Goal: Obtain resource: Download file/media

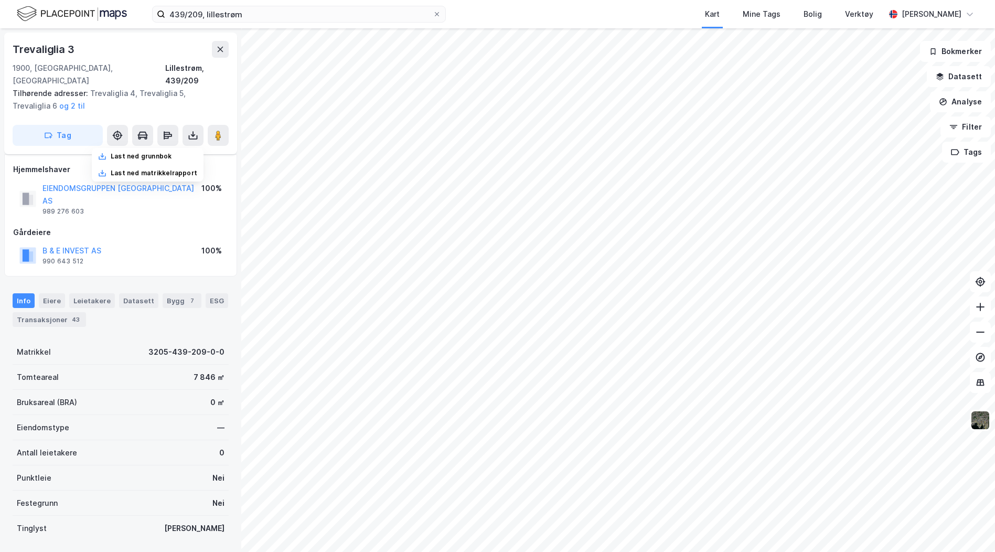
scroll to position [44, 0]
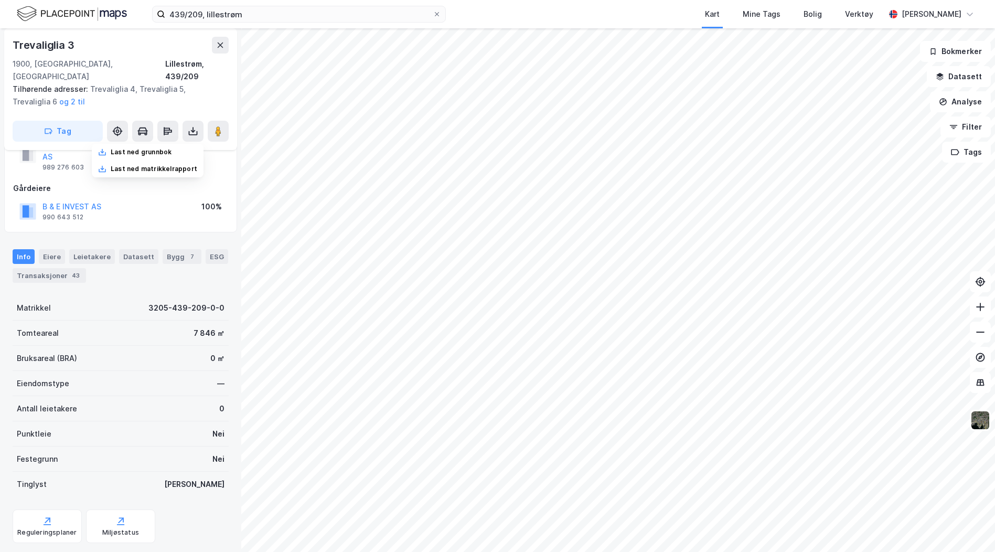
click at [119, 41] on div "Trevaliglia 3" at bounding box center [121, 45] width 216 height 17
click at [130, 42] on div "Trevaliglia 3" at bounding box center [121, 45] width 216 height 17
click at [126, 85] on div "Tilhørende adresser: Trevaliglia 4, Trevaliglia 5, Trevaliglia 6 og 2 til" at bounding box center [117, 95] width 208 height 25
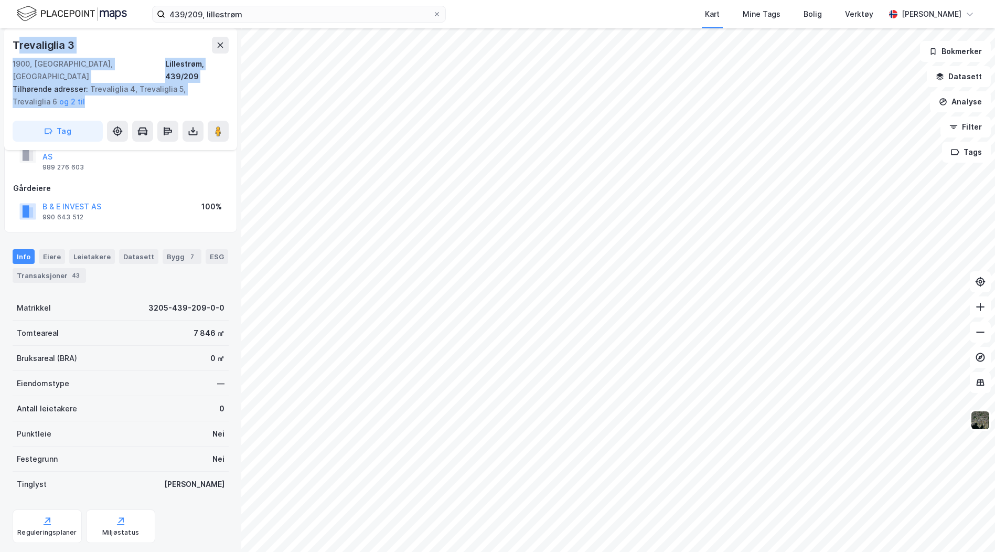
drag, startPoint x: 58, startPoint y: 90, endPoint x: 16, endPoint y: 48, distance: 59.0
click at [16, 48] on div "Trevaliglia 3 1900, [GEOGRAPHIC_DATA], Akershus Lillestrøm, 439/209 Tilhørende …" at bounding box center [120, 89] width 233 height 122
click at [16, 48] on div "Trevaliglia 3" at bounding box center [44, 45] width 63 height 17
drag, startPoint x: 59, startPoint y: 86, endPoint x: 10, endPoint y: 44, distance: 63.9
click at [10, 44] on div "Trevaliglia 3 1900, [GEOGRAPHIC_DATA], Akershus Lillestrøm, 439/209 Tilhørende …" at bounding box center [120, 89] width 233 height 122
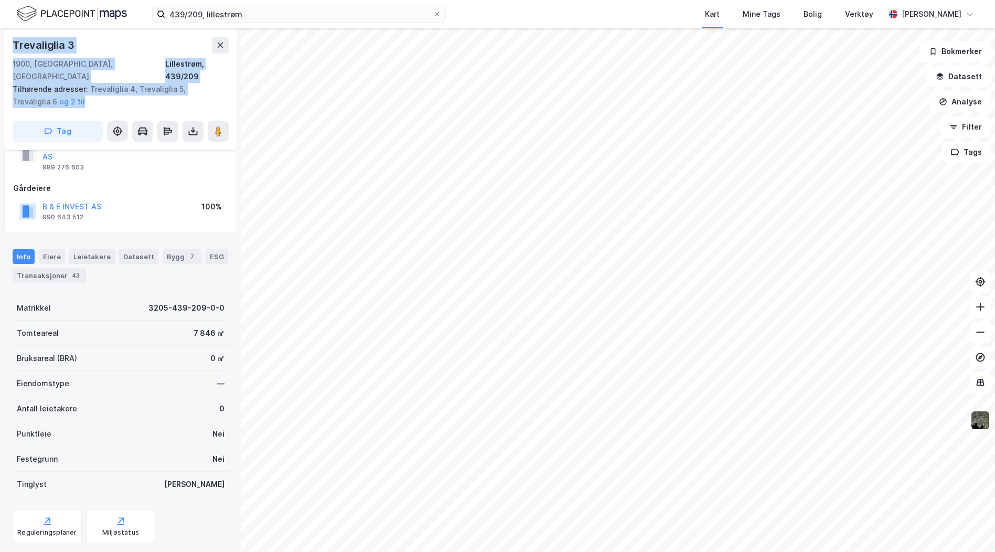
drag, startPoint x: 10, startPoint y: 44, endPoint x: 50, endPoint y: 92, distance: 61.8
click at [50, 92] on div "Tilhørende adresser: Trevaliglia 4, Trevaliglia 5, Trevaliglia 6 og 2 til" at bounding box center [117, 95] width 208 height 25
drag, startPoint x: 71, startPoint y: 94, endPoint x: 12, endPoint y: 49, distance: 74.1
click at [12, 49] on div "Trevaliglia 3 1900, [GEOGRAPHIC_DATA], Akershus Lillestrøm, 439/209 Tilhørende …" at bounding box center [120, 89] width 233 height 122
drag, startPoint x: 12, startPoint y: 49, endPoint x: 53, endPoint y: 92, distance: 59.3
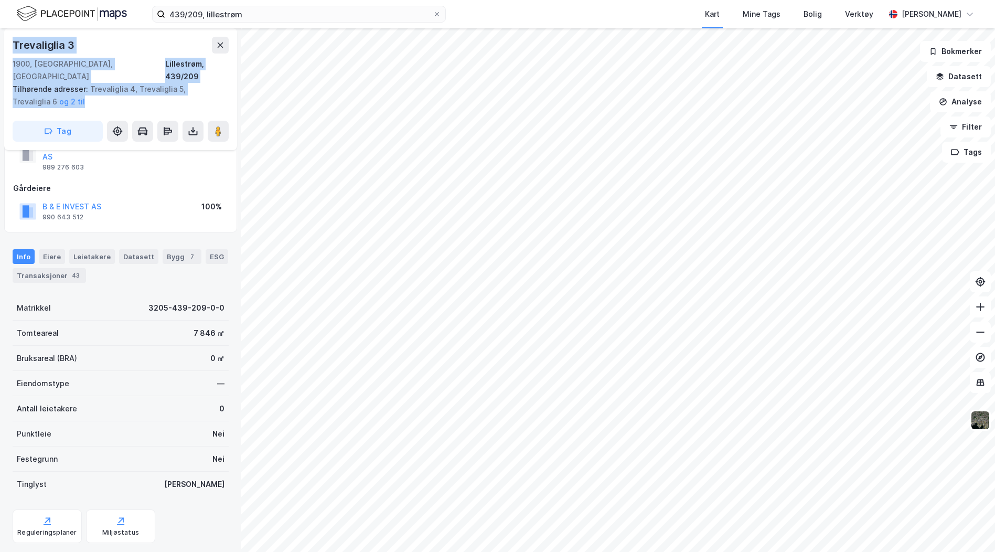
click at [52, 92] on div "Tilhørende adresser: Trevaliglia 4, Trevaliglia 5, Trevaliglia 6 og 2 til" at bounding box center [117, 95] width 208 height 25
drag, startPoint x: 60, startPoint y: 92, endPoint x: 7, endPoint y: 49, distance: 67.8
click at [7, 49] on div "Trevaliglia 3 1900, [GEOGRAPHIC_DATA], Akershus Lillestrøm, 439/209 Tilhørende …" at bounding box center [120, 89] width 233 height 122
drag, startPoint x: 7, startPoint y: 49, endPoint x: 54, endPoint y: 89, distance: 61.4
click at [54, 89] on div "Tilhørende adresser: Trevaliglia 4, Trevaliglia 5, Trevaliglia 6 og 2 til" at bounding box center [117, 95] width 208 height 25
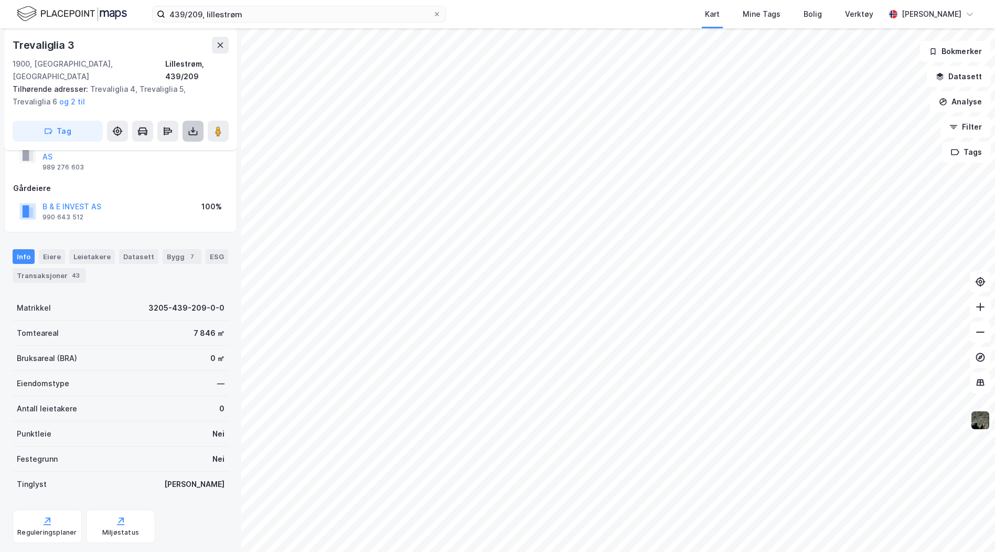
click at [195, 121] on button at bounding box center [193, 131] width 21 height 21
click at [156, 148] on div "Last ned grunnbok" at bounding box center [141, 152] width 61 height 8
